Goal: Check status: Check status

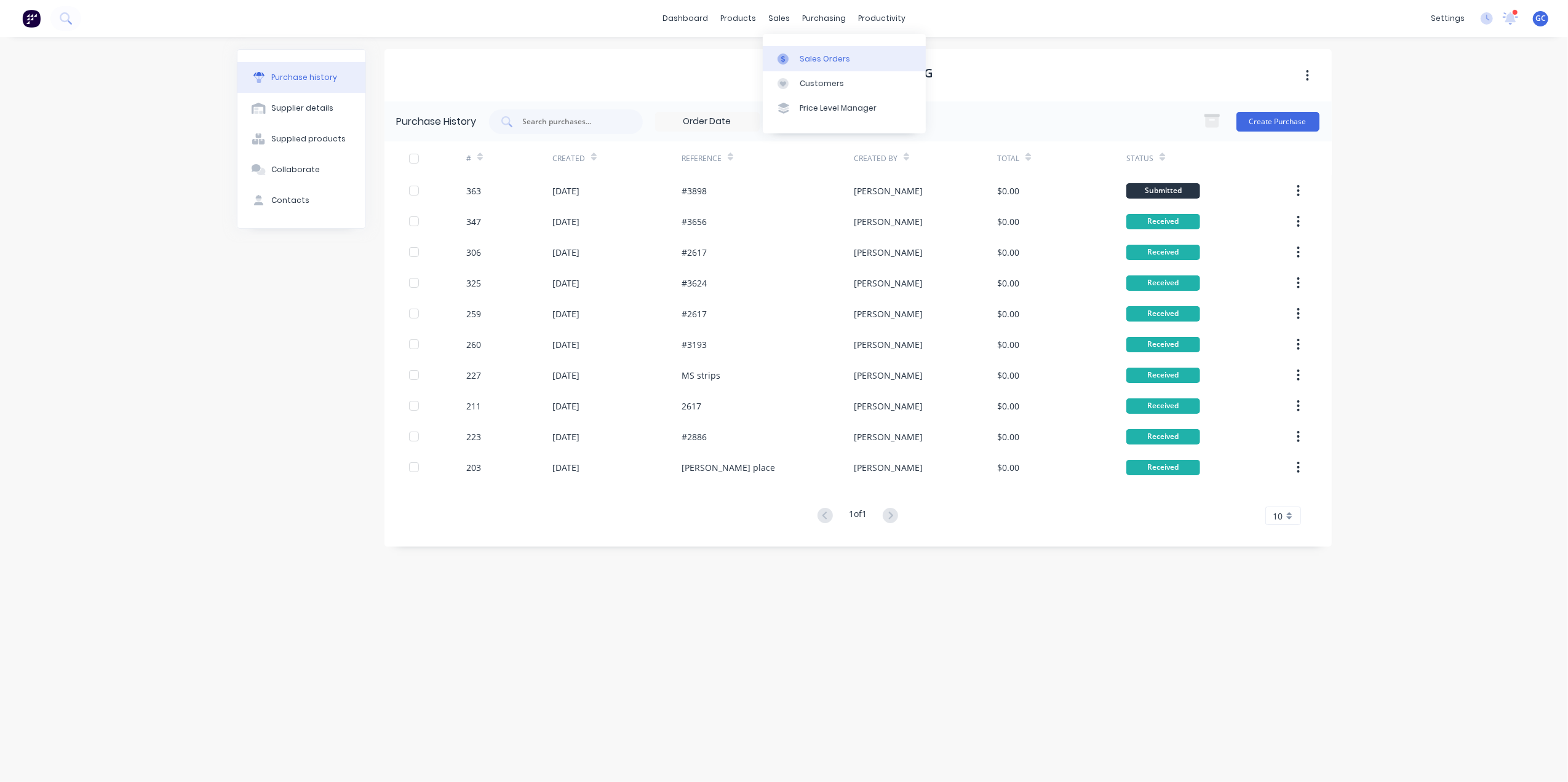
click at [808, 53] on div "Sales Orders" at bounding box center [824, 59] width 50 height 11
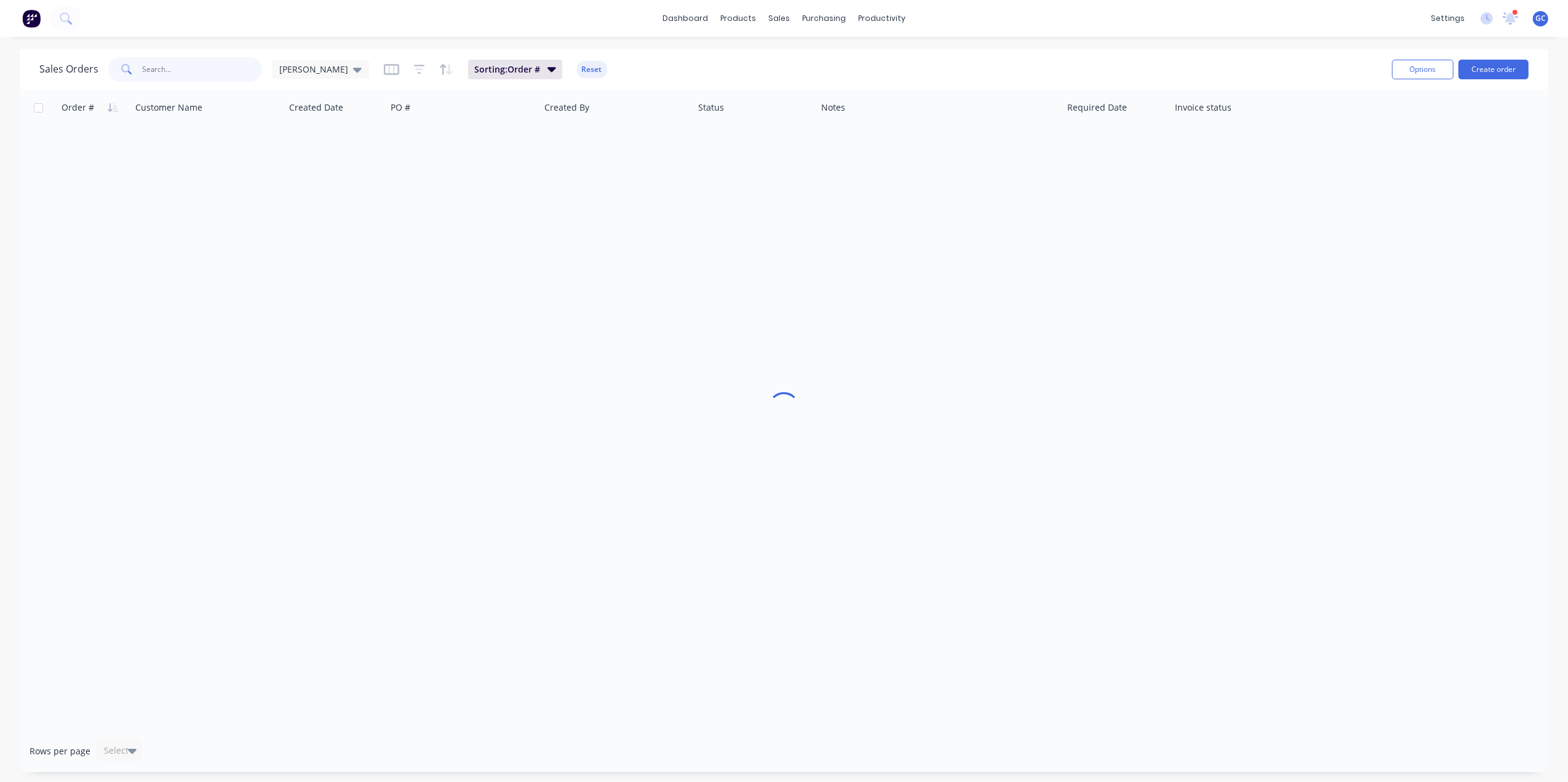
click at [239, 58] on input "text" at bounding box center [203, 69] width 120 height 25
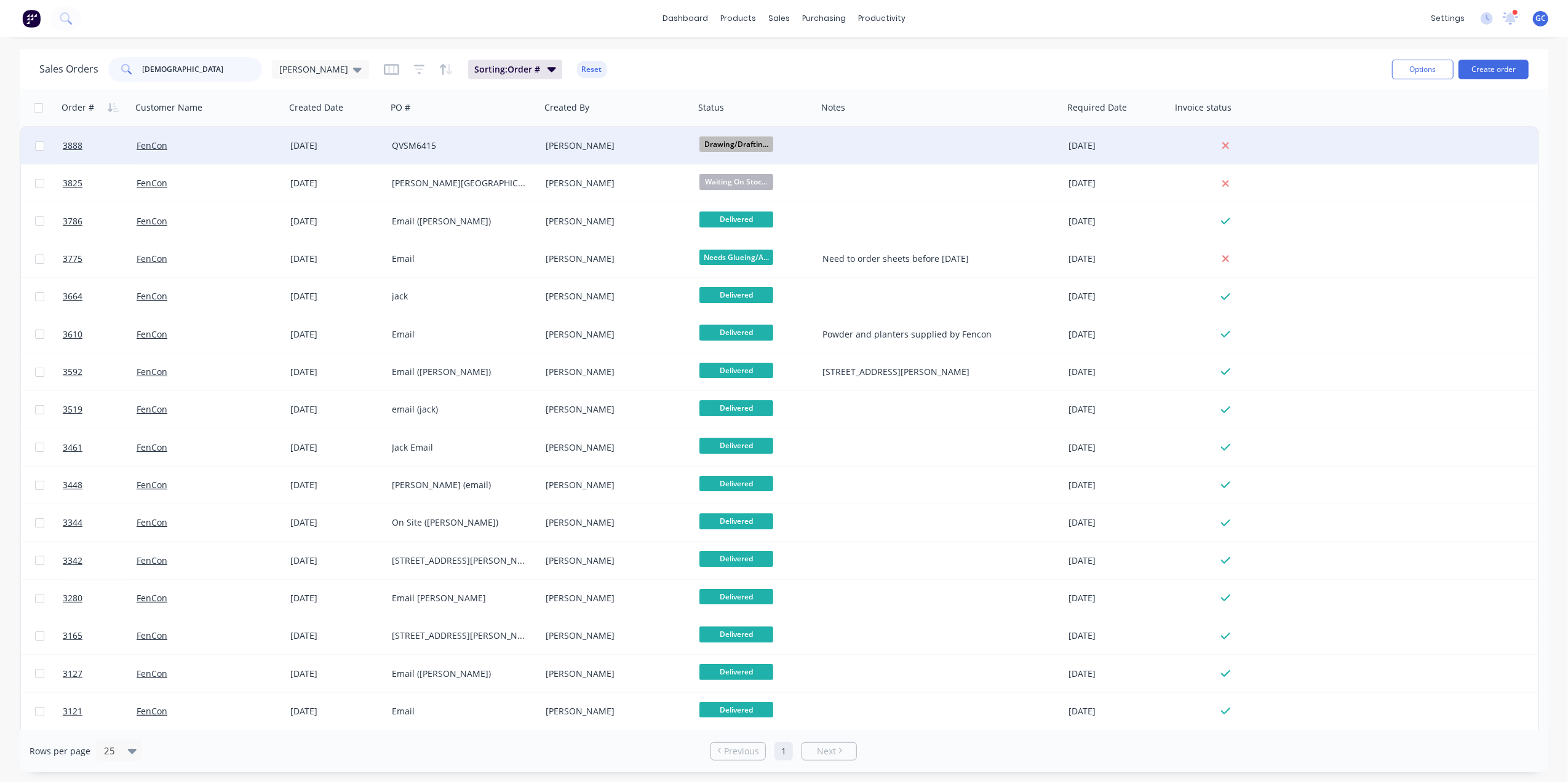
type input "[DEMOGRAPHIC_DATA]"
click at [505, 139] on div "QVSM6415" at bounding box center [459, 145] width 137 height 12
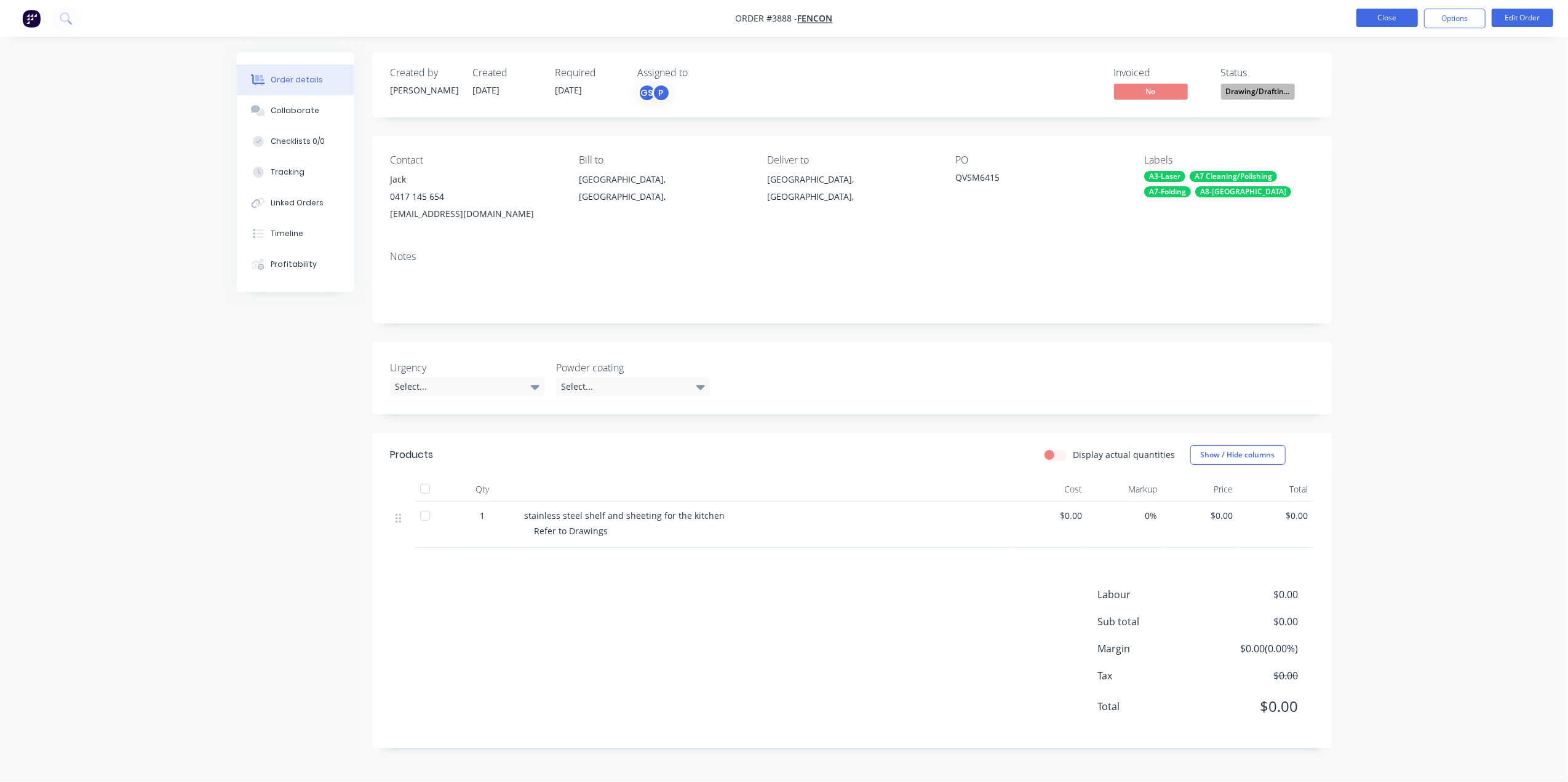
click at [1378, 26] on button "Close" at bounding box center [1386, 17] width 61 height 18
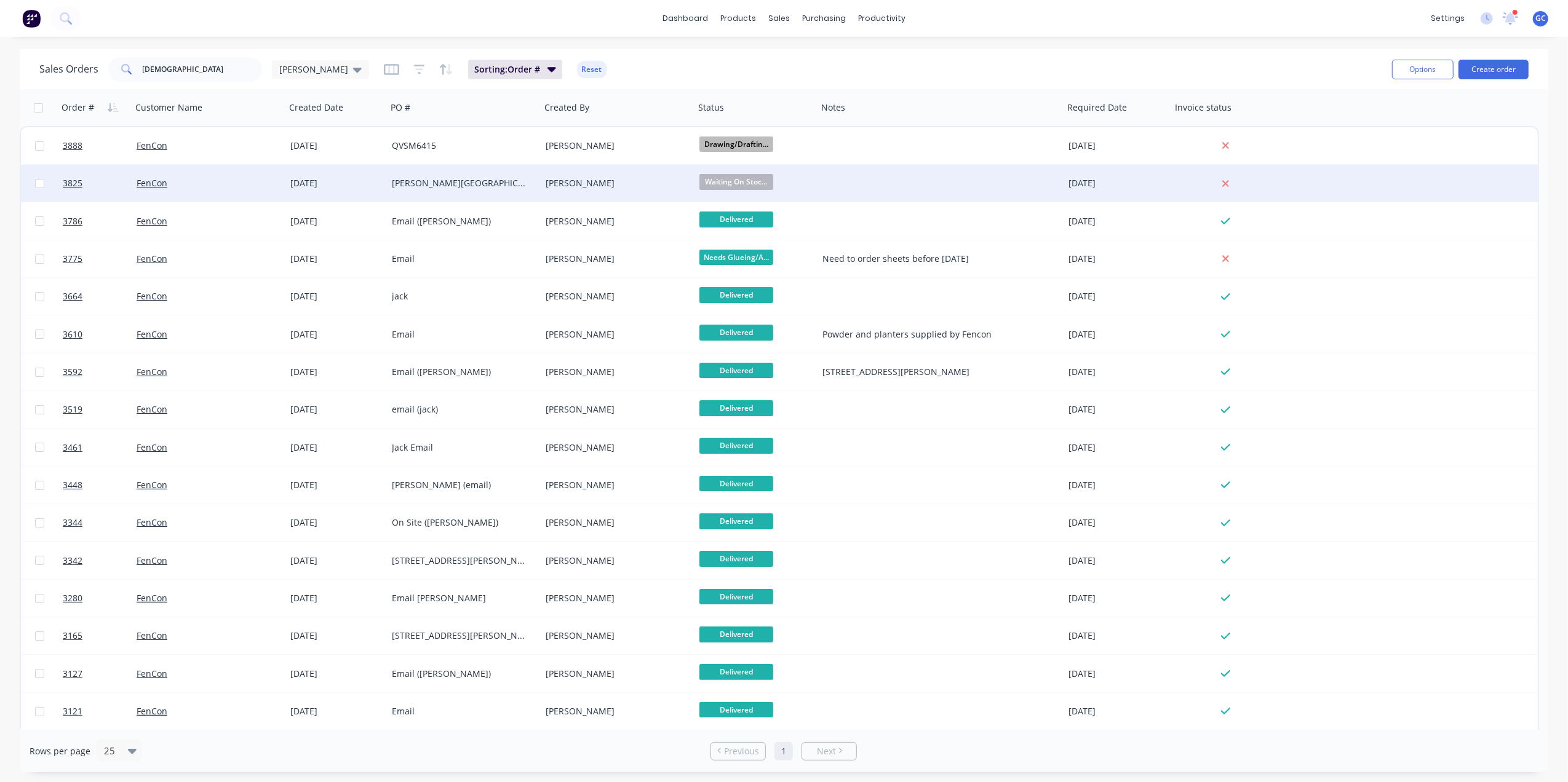
click at [603, 183] on div "[PERSON_NAME]" at bounding box center [613, 182] width 137 height 12
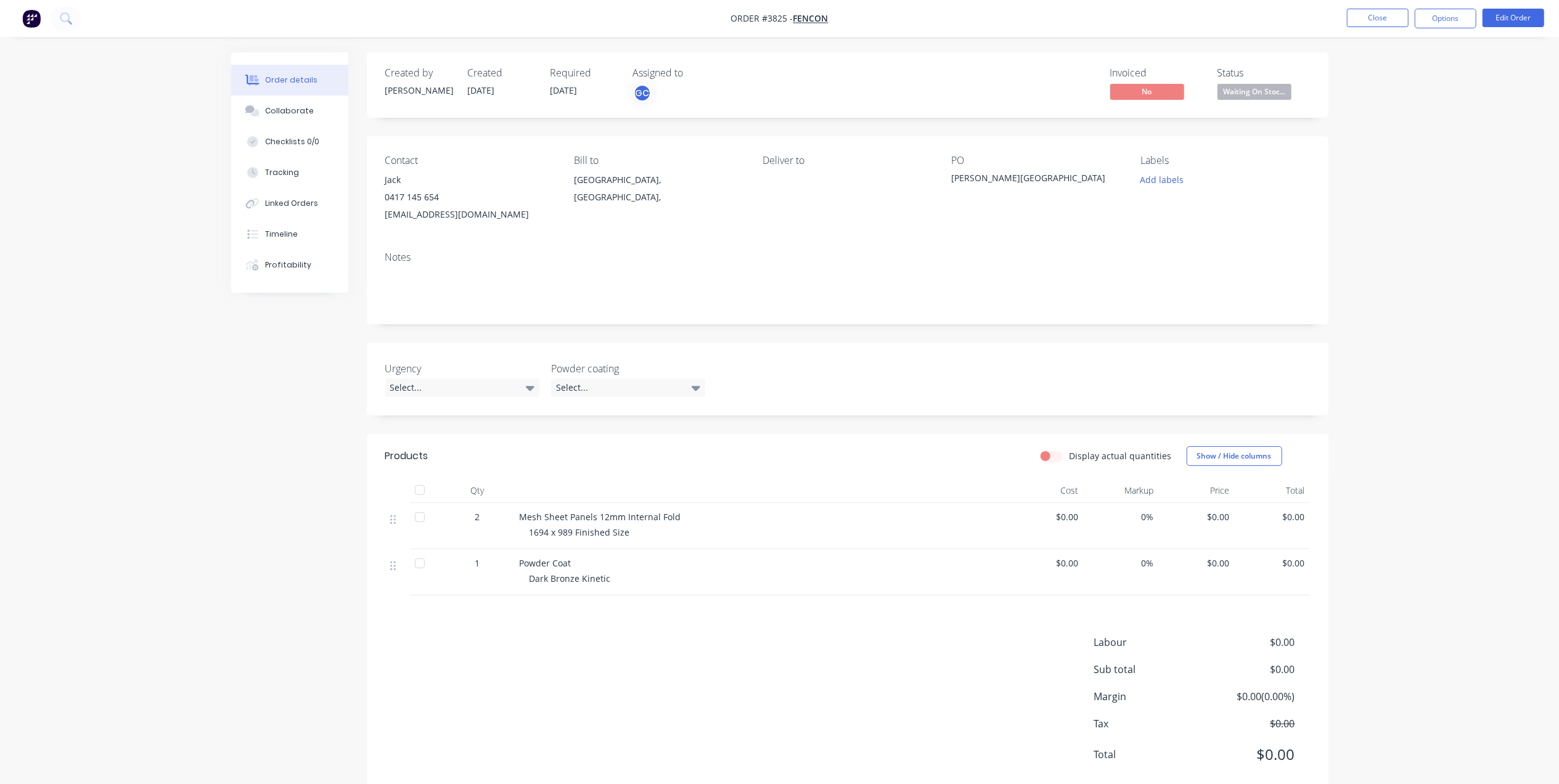
click at [1254, 82] on span at bounding box center [1254, 82] width 8 height 4
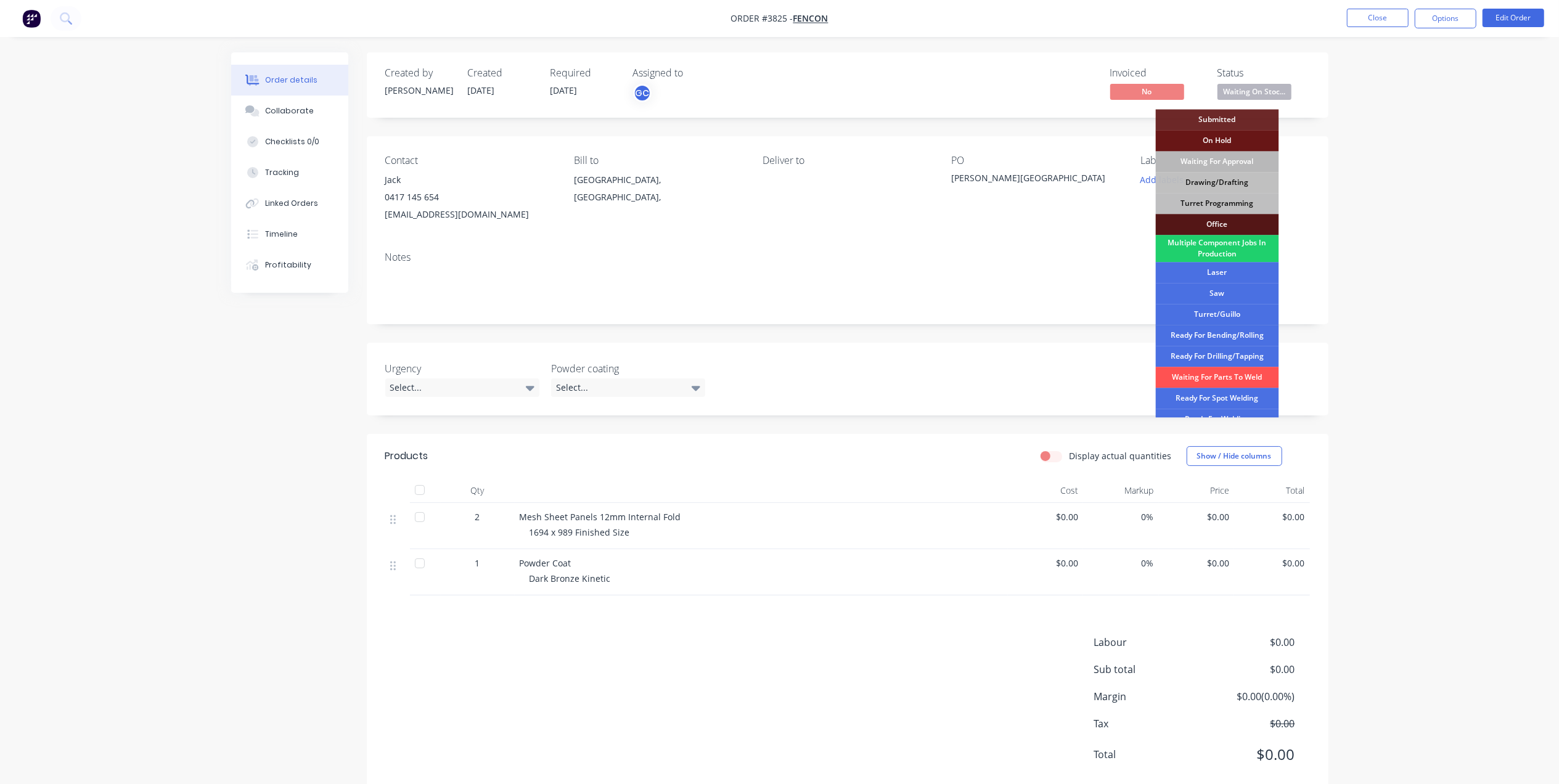
click at [1253, 158] on div "Waiting For Approval" at bounding box center [1218, 161] width 123 height 21
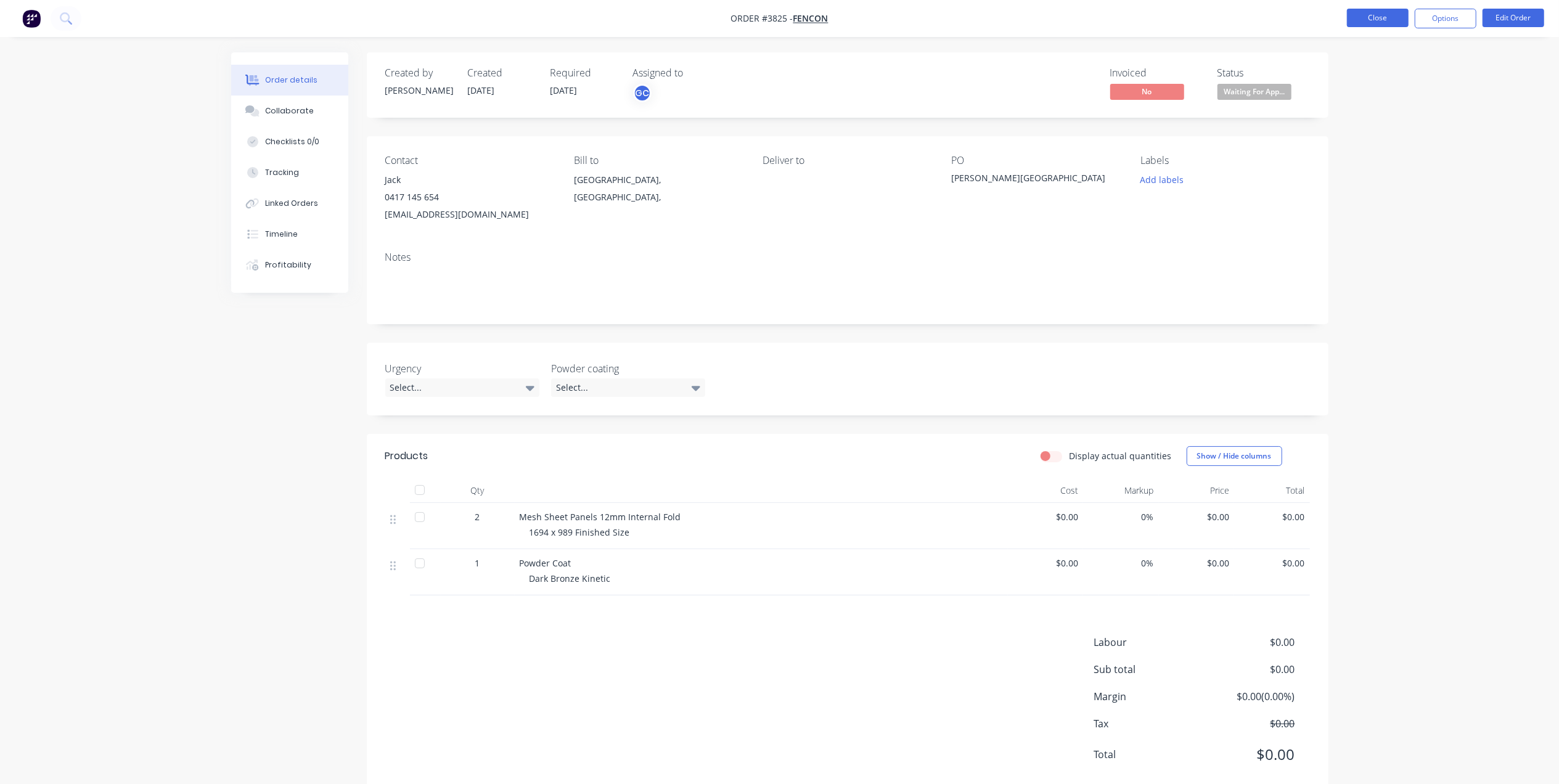
click at [1379, 16] on button "Close" at bounding box center [1378, 17] width 62 height 18
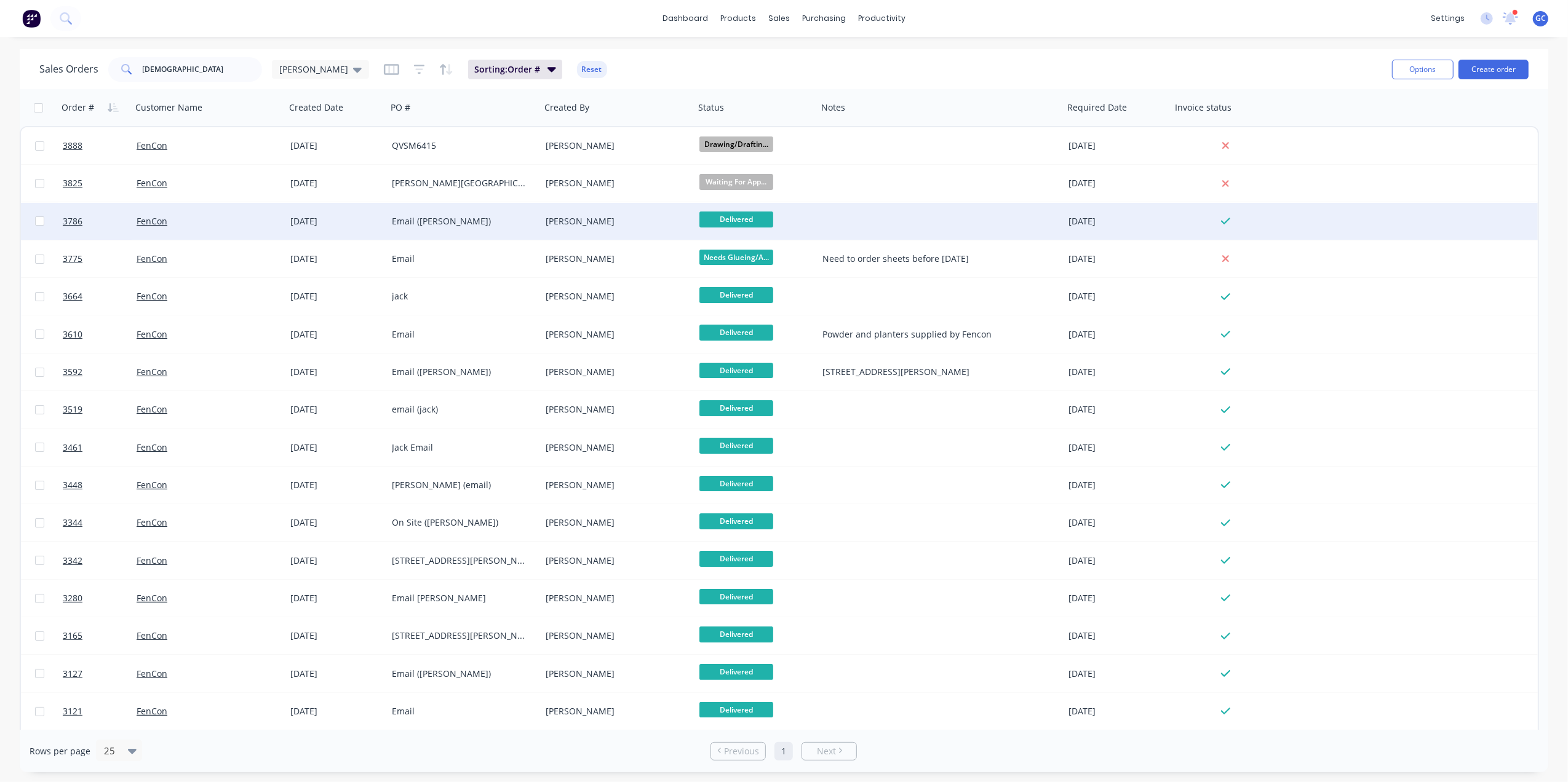
click at [646, 215] on div "[PERSON_NAME]" at bounding box center [613, 221] width 137 height 12
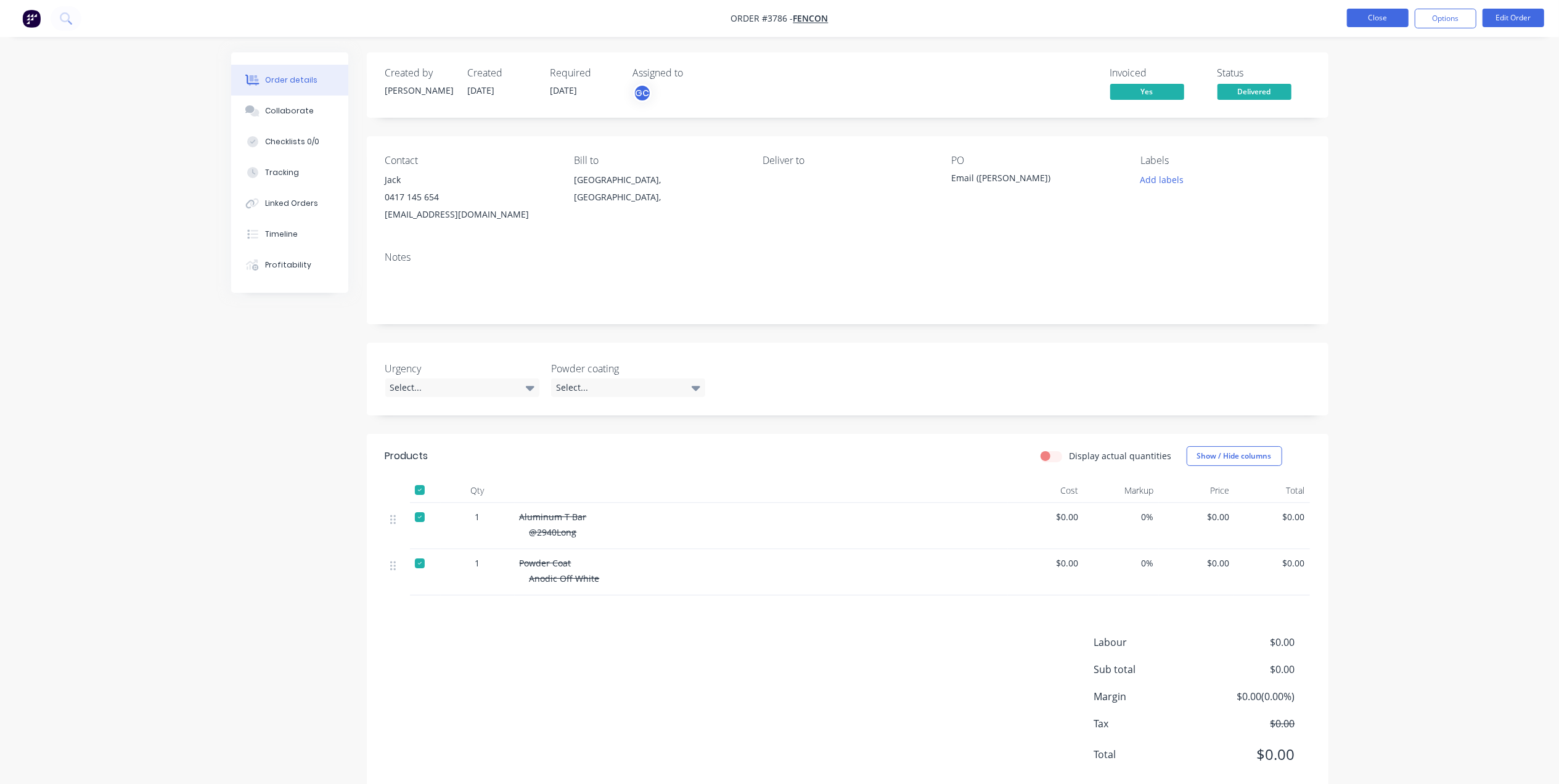
click at [1393, 14] on button "Close" at bounding box center [1378, 17] width 62 height 18
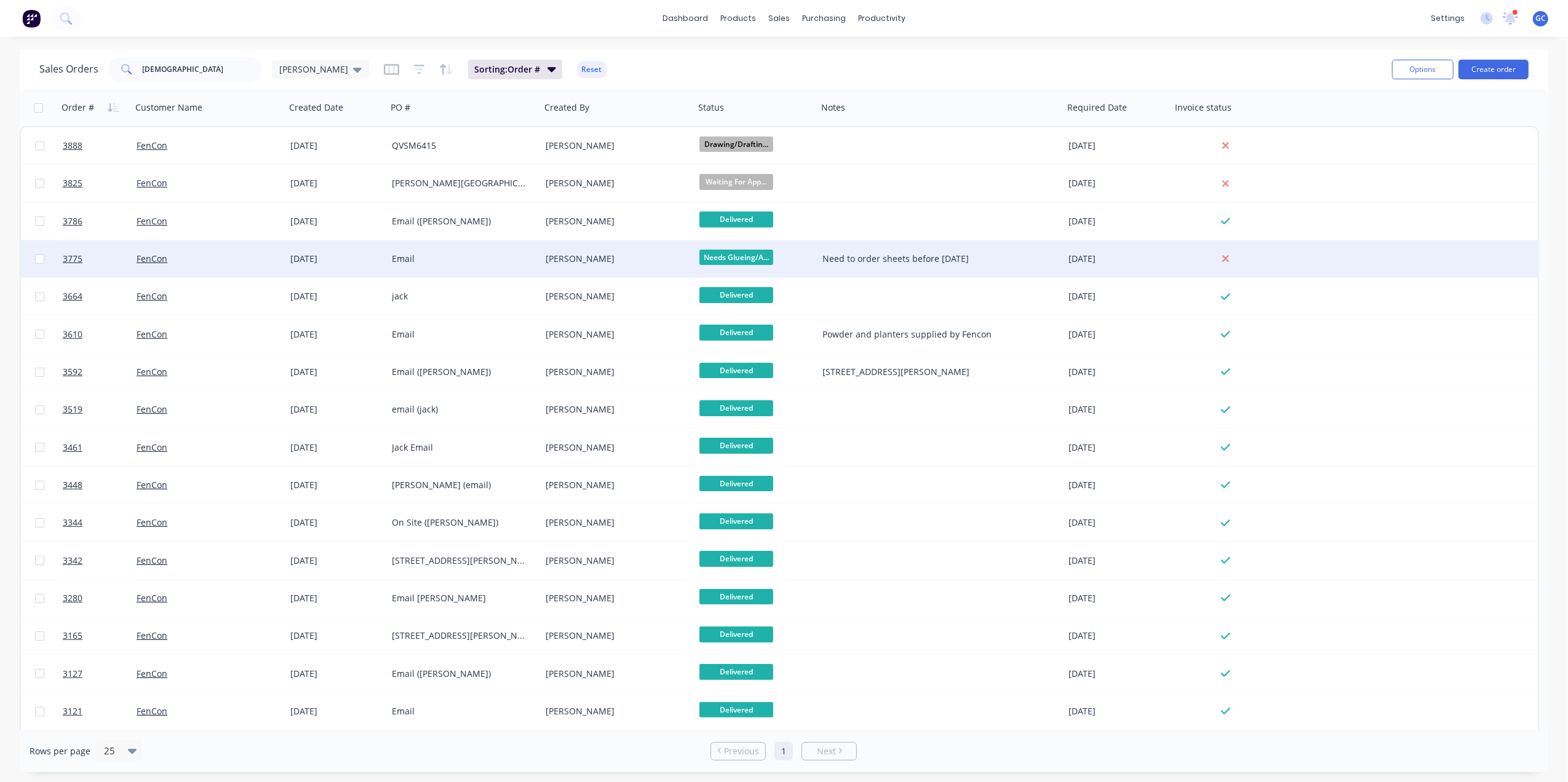
click at [682, 257] on div "[PERSON_NAME]" at bounding box center [617, 259] width 144 height 12
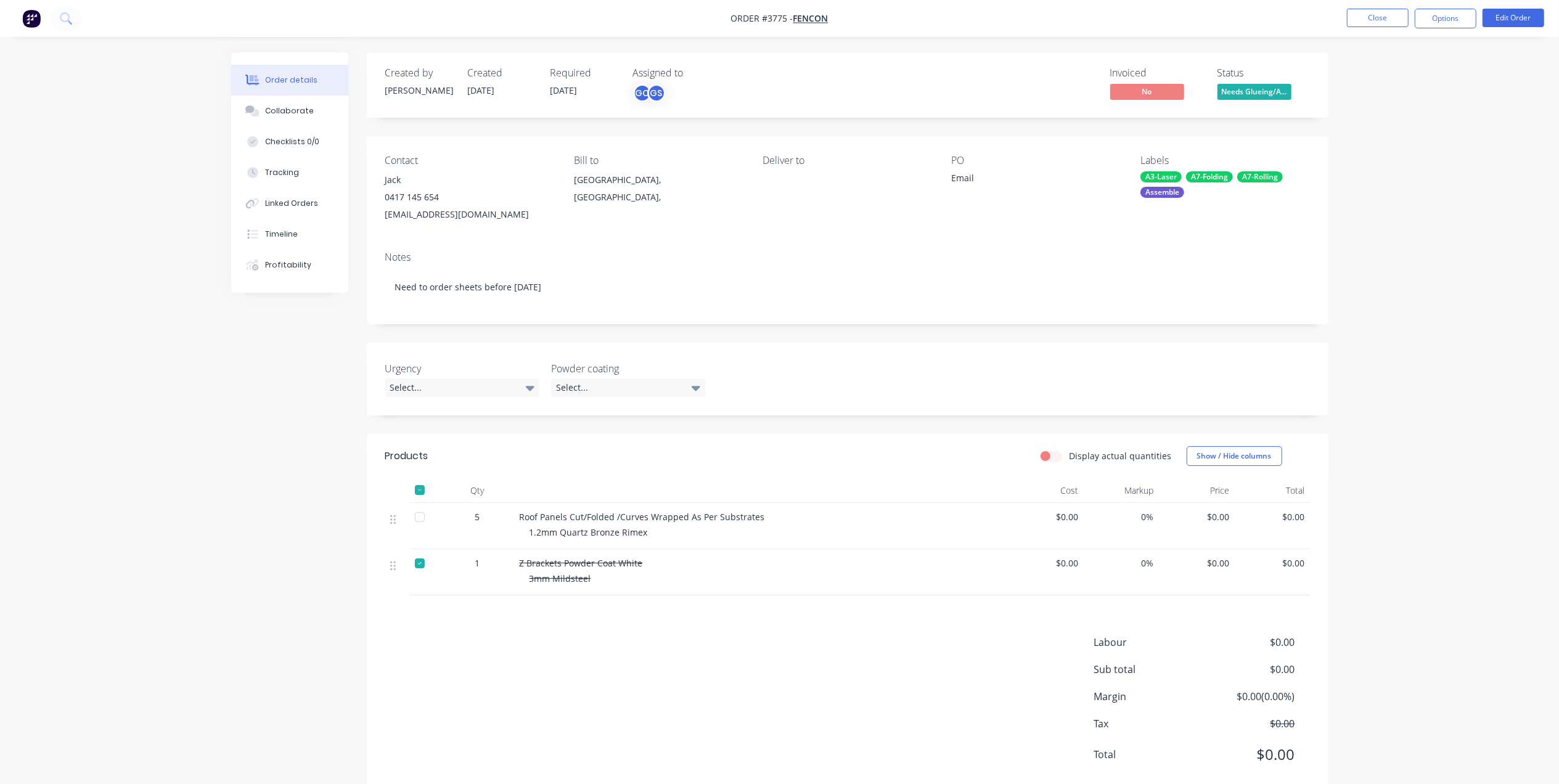
click at [419, 562] on div at bounding box center [419, 563] width 25 height 25
click at [417, 513] on div at bounding box center [419, 517] width 25 height 25
click at [1449, 18] on button "Options" at bounding box center [1445, 17] width 62 height 19
click at [1370, 165] on div "Delivery Docket" at bounding box center [1408, 173] width 113 height 17
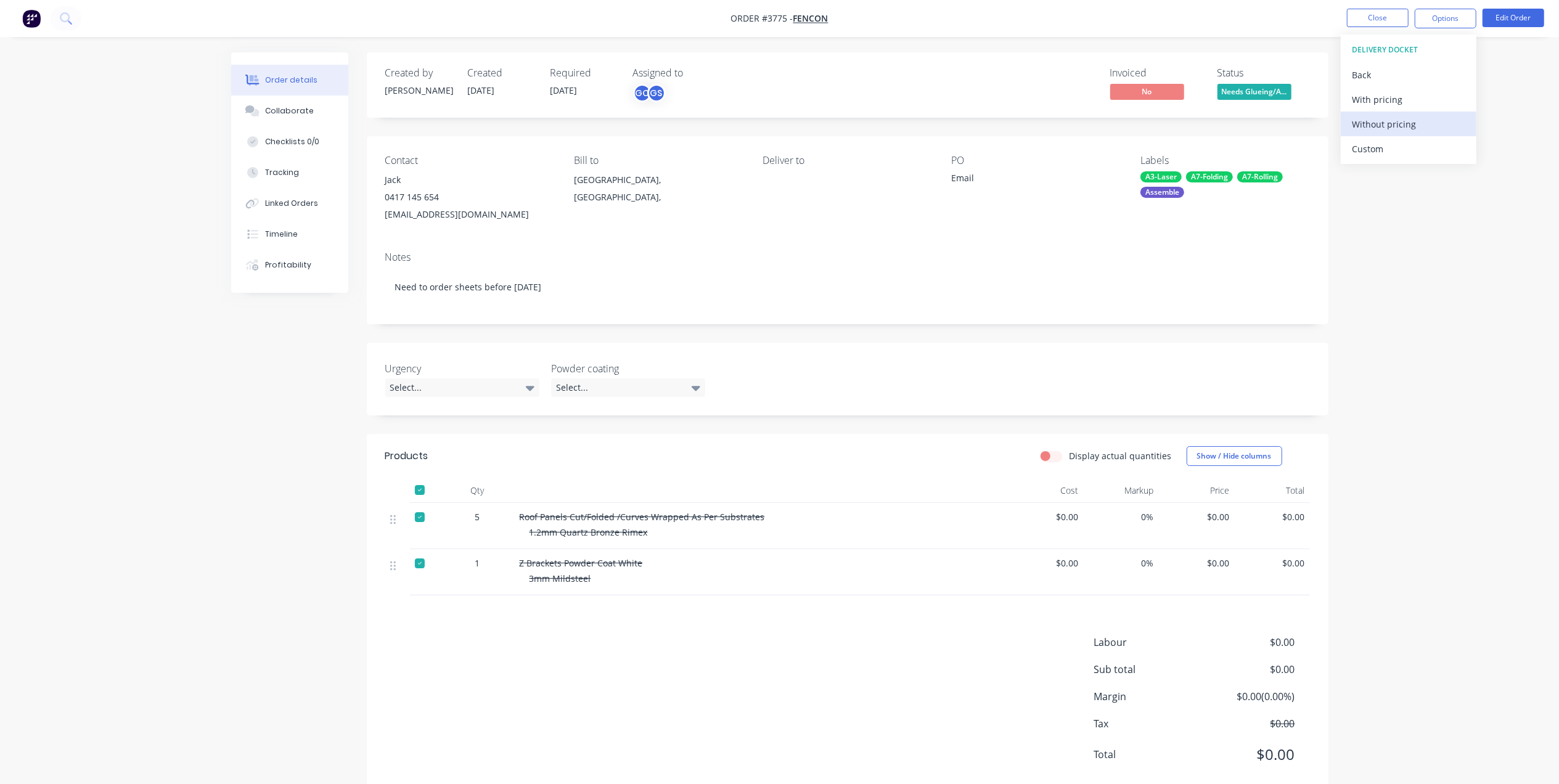
click at [1384, 129] on div "Without pricing" at bounding box center [1408, 123] width 113 height 17
drag, startPoint x: 1004, startPoint y: 70, endPoint x: 1034, endPoint y: 61, distance: 31.3
click at [1004, 70] on div "Invoiced No Status Needs Glueing/A..." at bounding box center [1033, 85] width 553 height 36
click at [1377, 18] on button "Close" at bounding box center [1378, 17] width 62 height 18
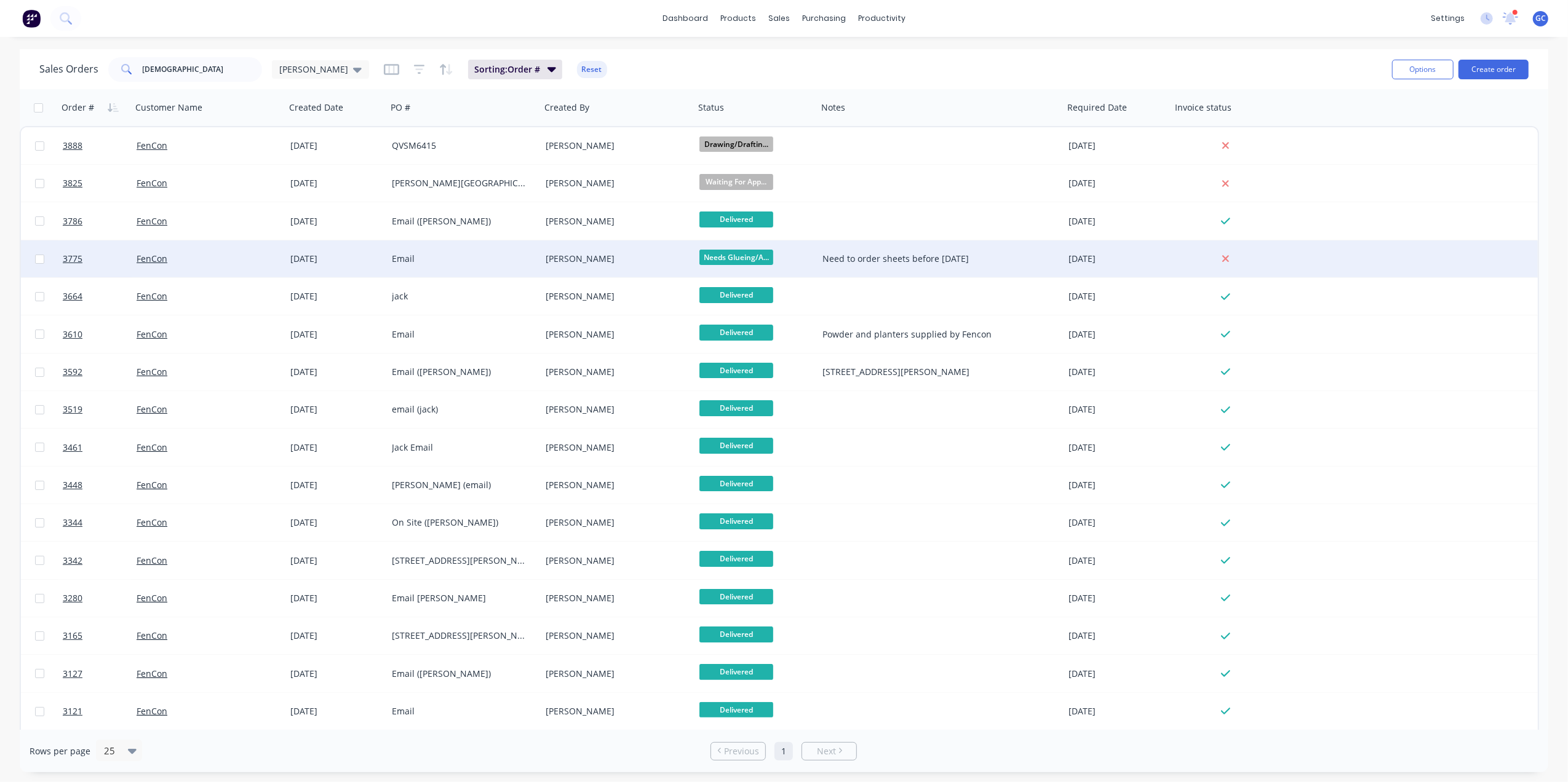
click at [750, 261] on span "Needs Glueing/A..." at bounding box center [736, 257] width 73 height 16
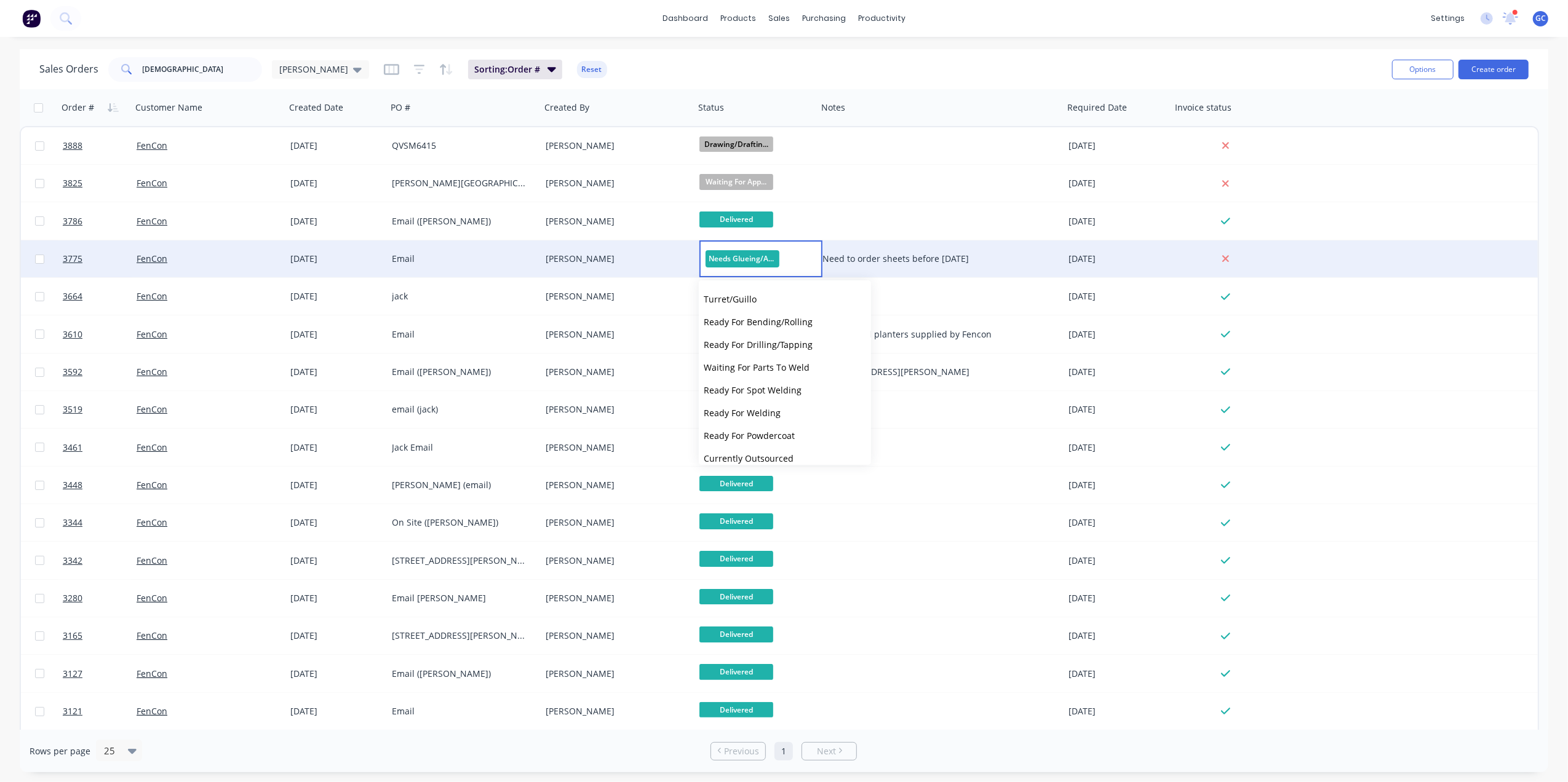
scroll to position [326, 0]
click at [734, 423] on span "Delivered" at bounding box center [723, 425] width 39 height 12
